Goal: Task Accomplishment & Management: Complete application form

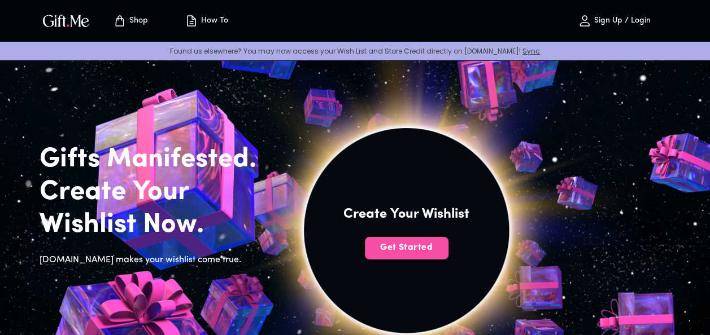
click at [418, 241] on button "Get Started" at bounding box center [407, 248] width 84 height 23
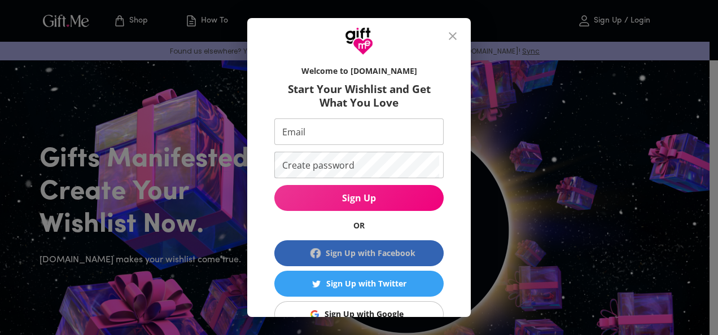
click at [399, 253] on div "Sign Up with Facebook" at bounding box center [371, 253] width 90 height 12
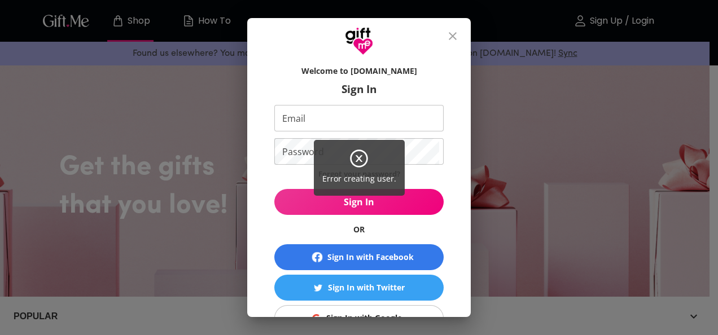
click at [327, 246] on div "Error creating user." at bounding box center [359, 167] width 718 height 335
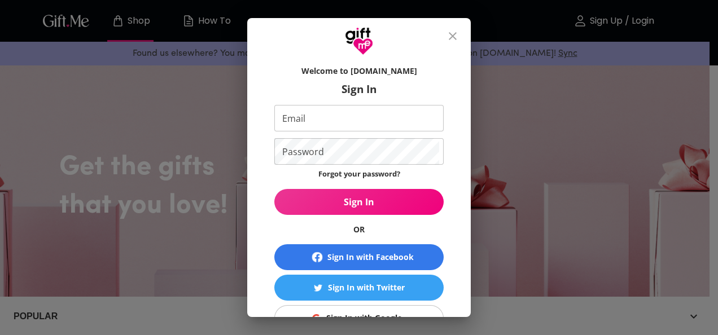
click at [327, 246] on div "Error creating user." at bounding box center [359, 167] width 718 height 335
click at [327, 246] on button "Sign In with Facebook" at bounding box center [358, 257] width 169 height 26
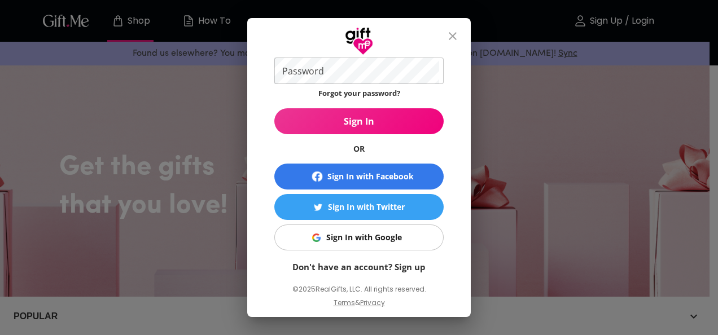
scroll to position [81, 0]
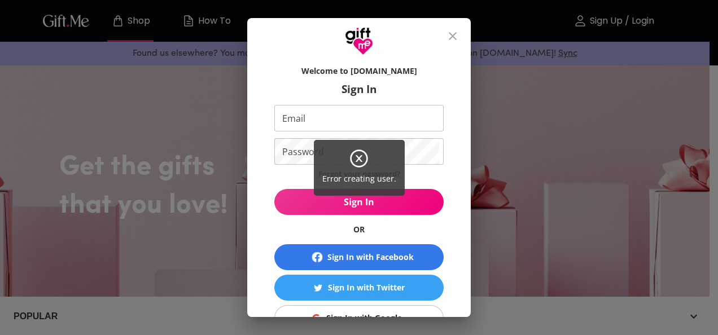
drag, startPoint x: 305, startPoint y: 185, endPoint x: 300, endPoint y: 199, distance: 14.5
click at [300, 199] on div "Error creating user." at bounding box center [359, 167] width 718 height 335
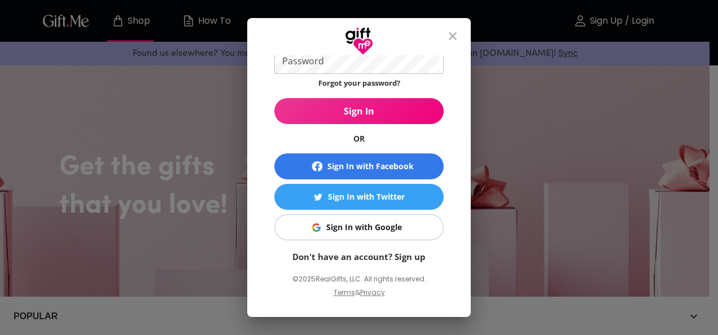
scroll to position [90, 0]
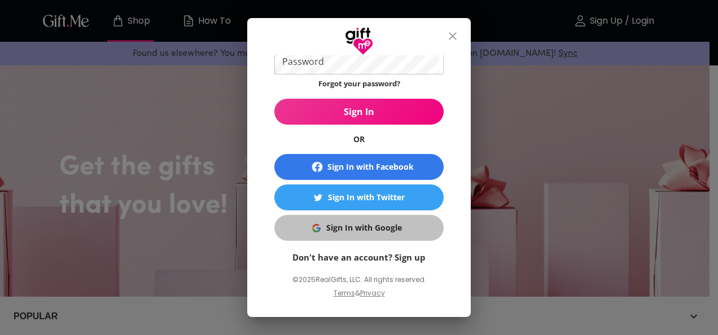
click at [343, 232] on div "Sign In with Google" at bounding box center [364, 228] width 76 height 12
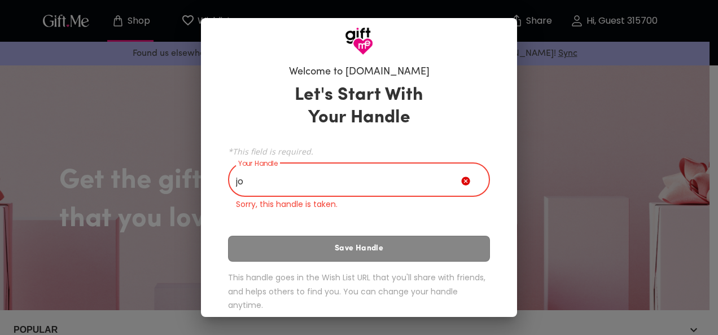
type input "j"
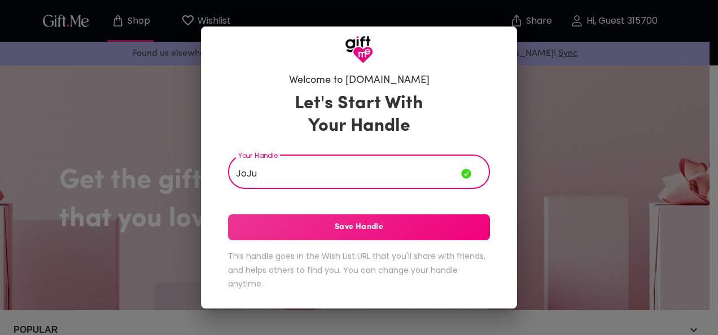
type input "JoJu"
click at [421, 234] on button "Save Handle" at bounding box center [359, 228] width 262 height 26
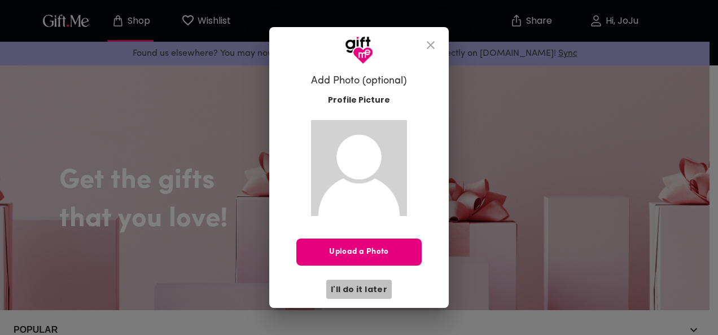
click at [365, 288] on span "I'll do it later" at bounding box center [359, 289] width 56 height 12
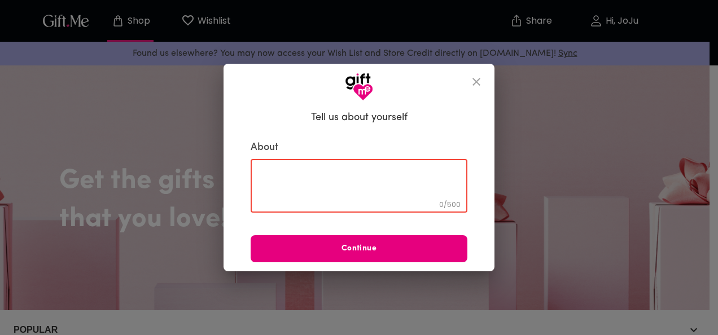
click at [377, 194] on textarea at bounding box center [359, 186] width 201 height 32
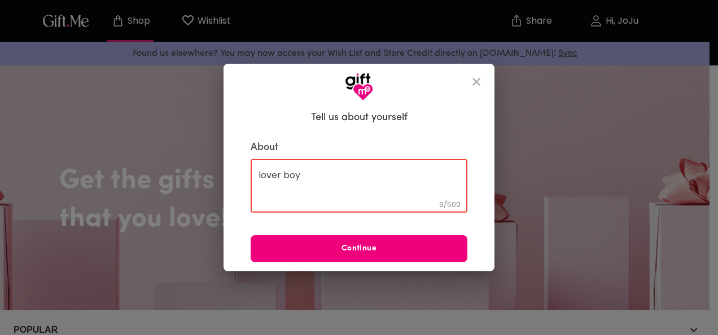
type textarea "lover boy"
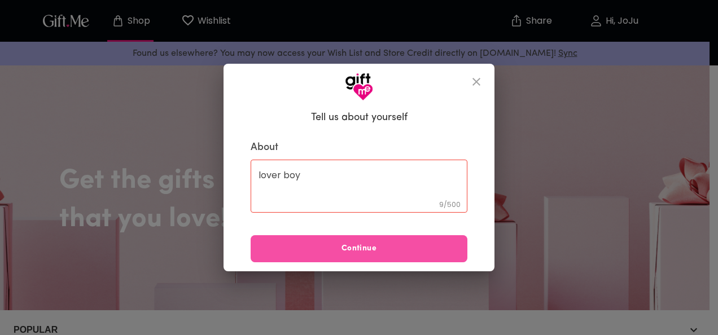
click at [379, 260] on button "Continue" at bounding box center [359, 248] width 217 height 27
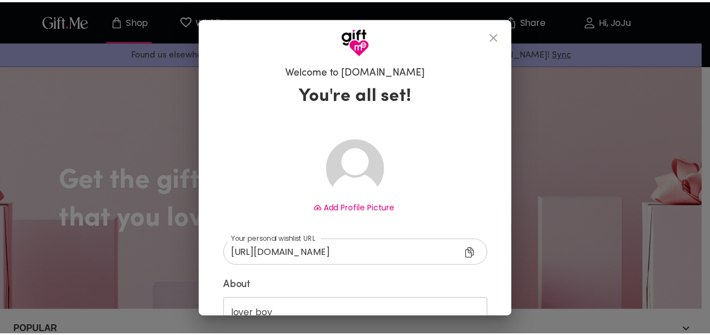
scroll to position [93, 0]
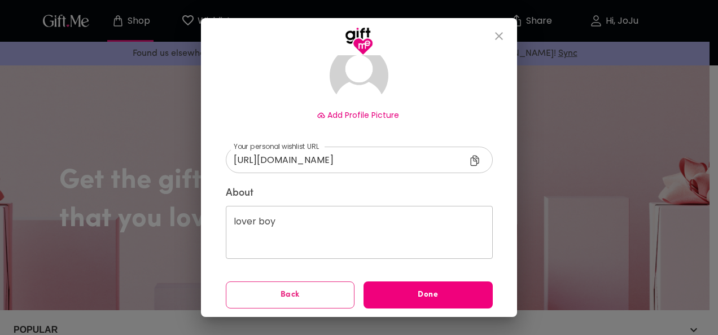
click at [455, 302] on button "Done" at bounding box center [428, 295] width 129 height 27
